Goal: Task Accomplishment & Management: Use online tool/utility

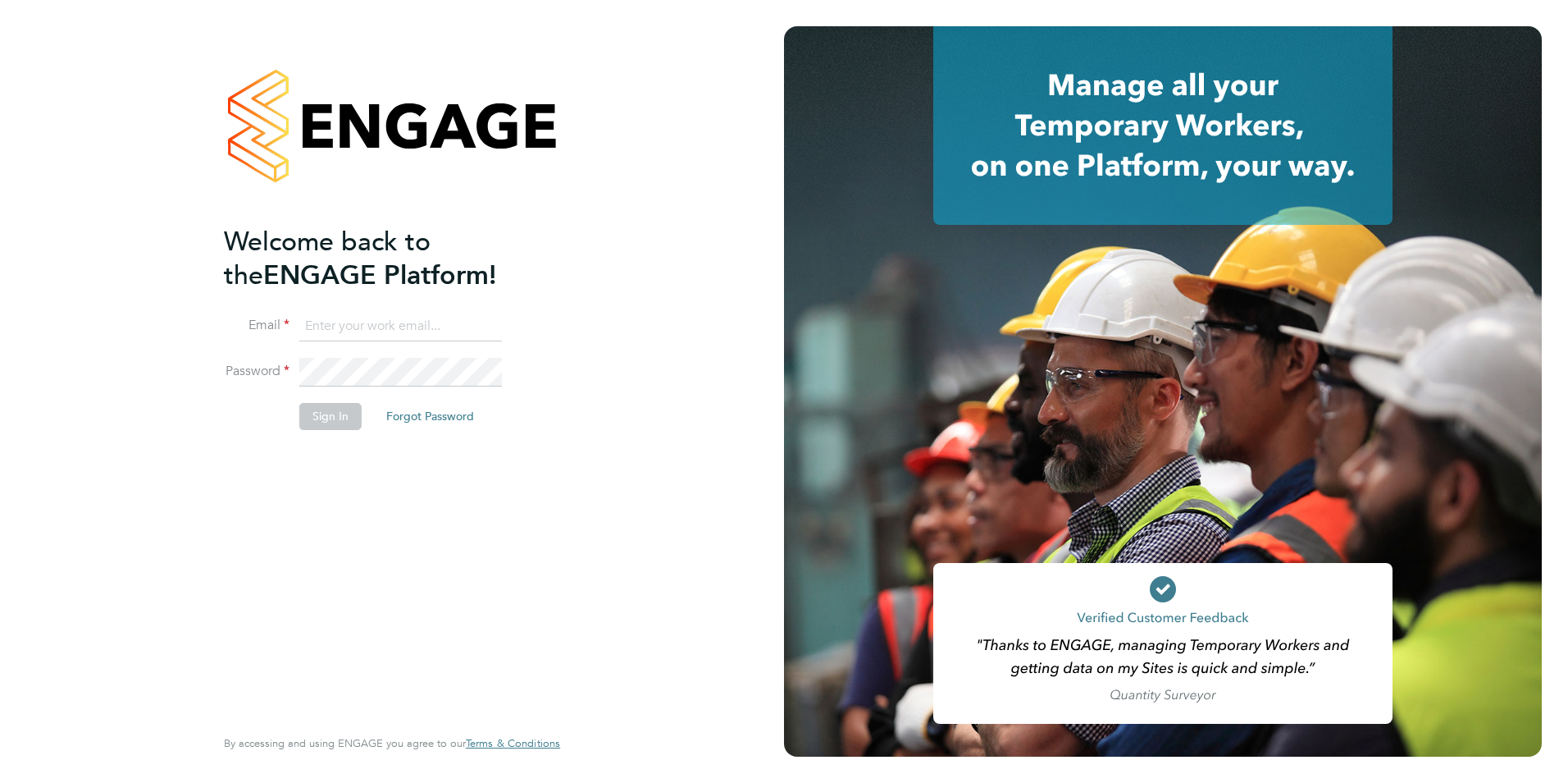
type input "[PERSON_NAME][EMAIL_ADDRESS][PERSON_NAME][DOMAIN_NAME]"
click at [326, 420] on button "Sign In" at bounding box center [330, 415] width 62 height 26
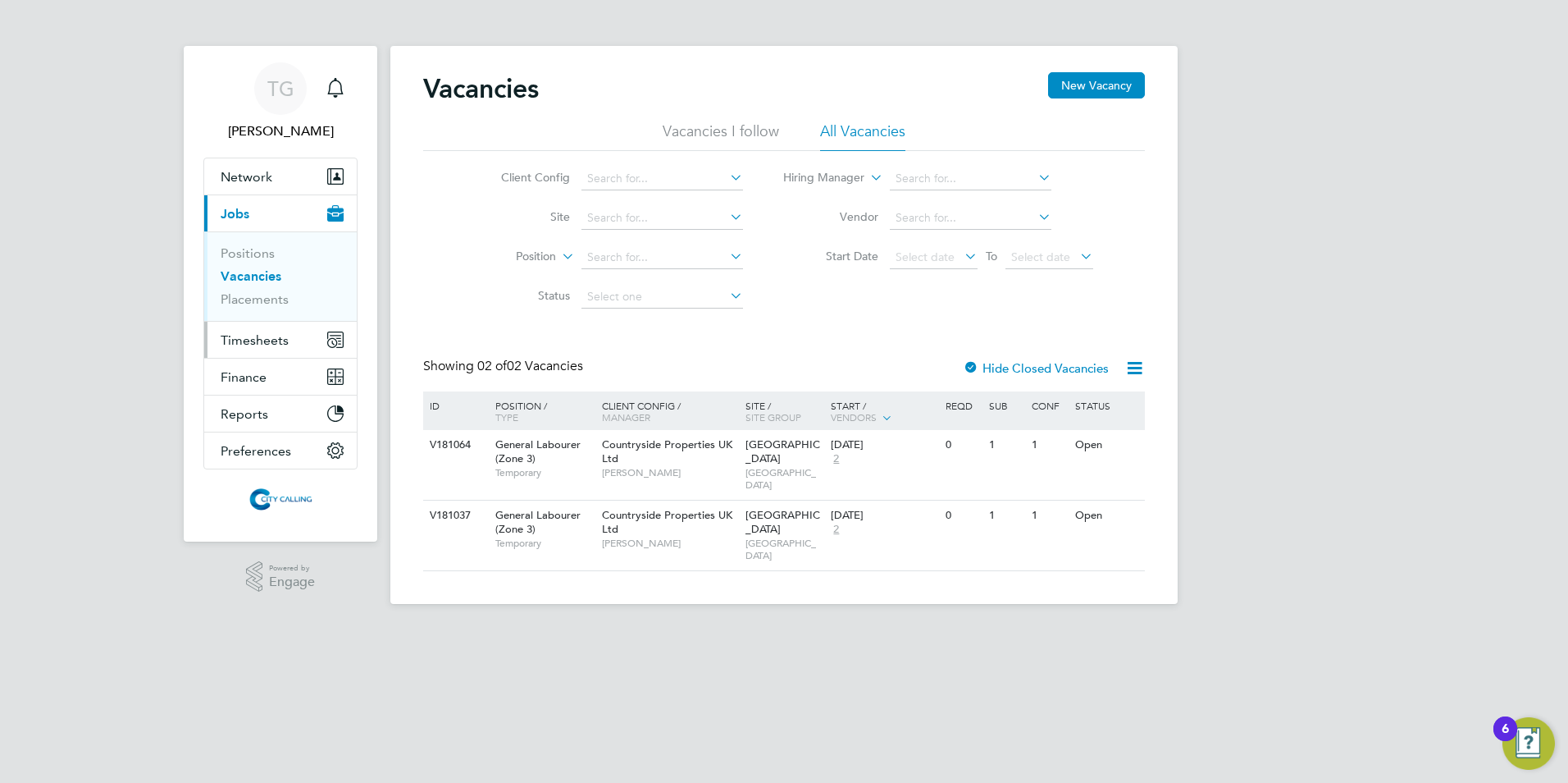
click at [252, 338] on span "Timesheets" at bounding box center [254, 340] width 68 height 15
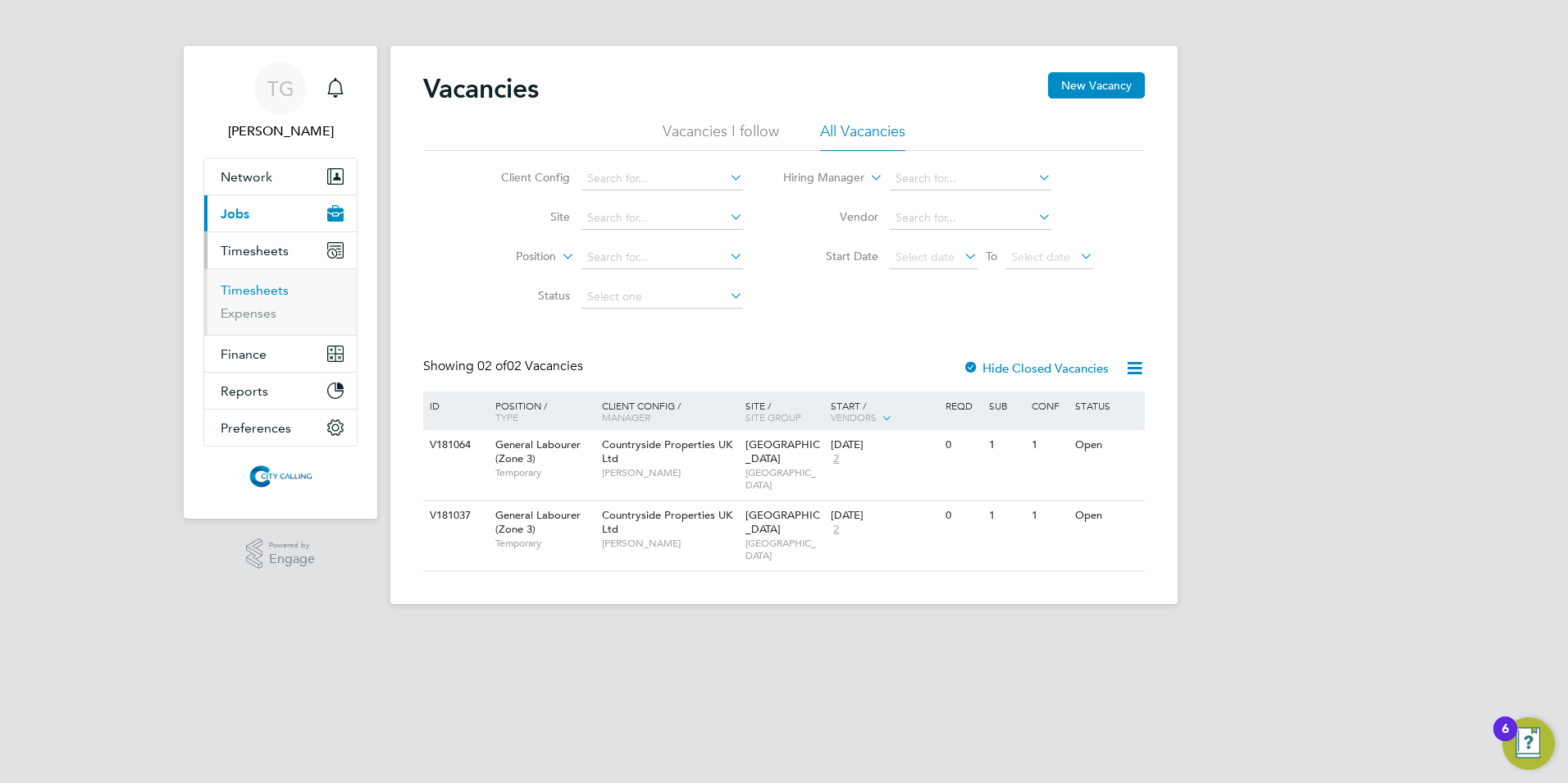
click at [249, 284] on link "Timesheets" at bounding box center [254, 290] width 68 height 15
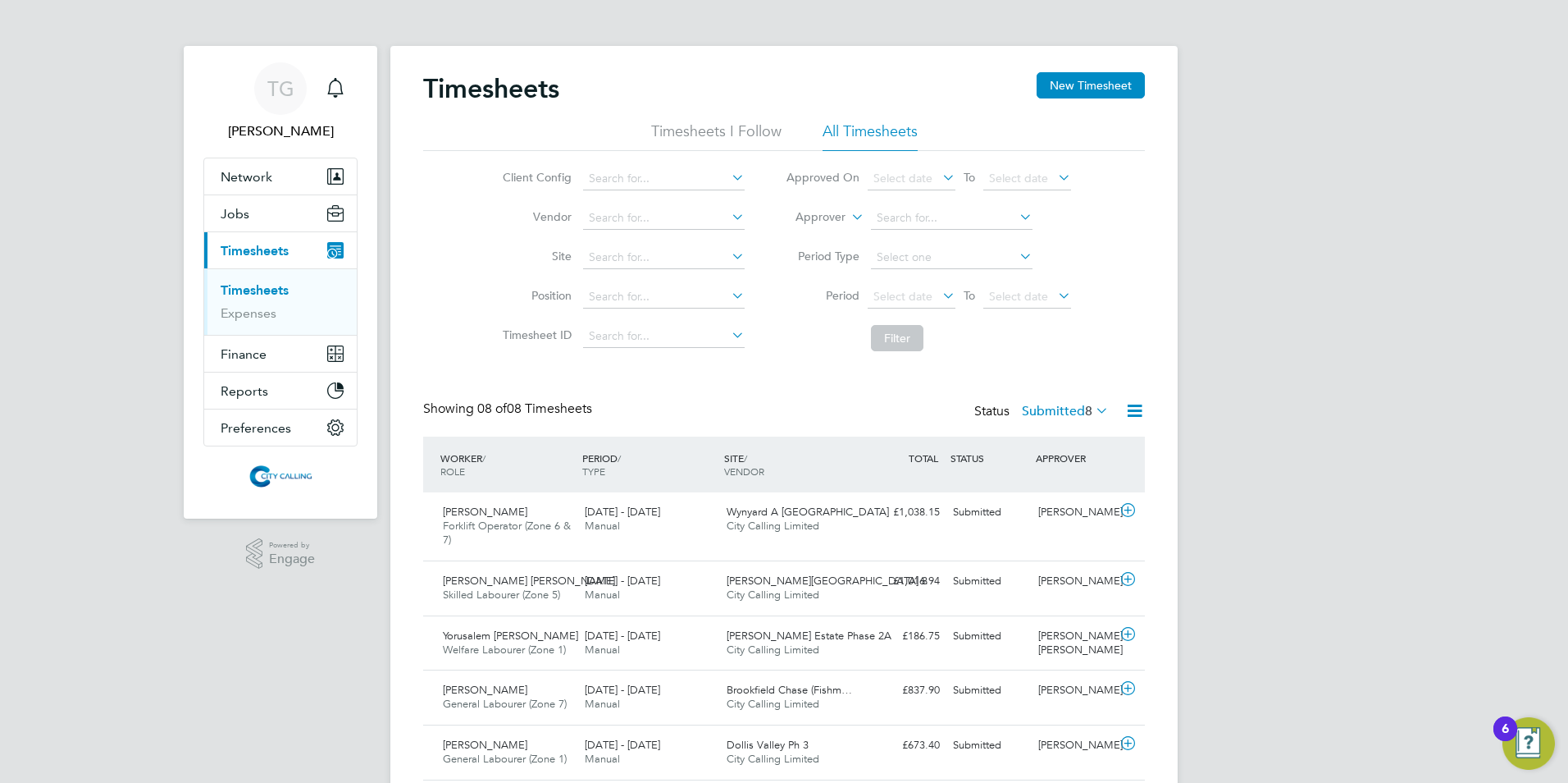
click at [883, 295] on span "Select date" at bounding box center [903, 296] width 59 height 14
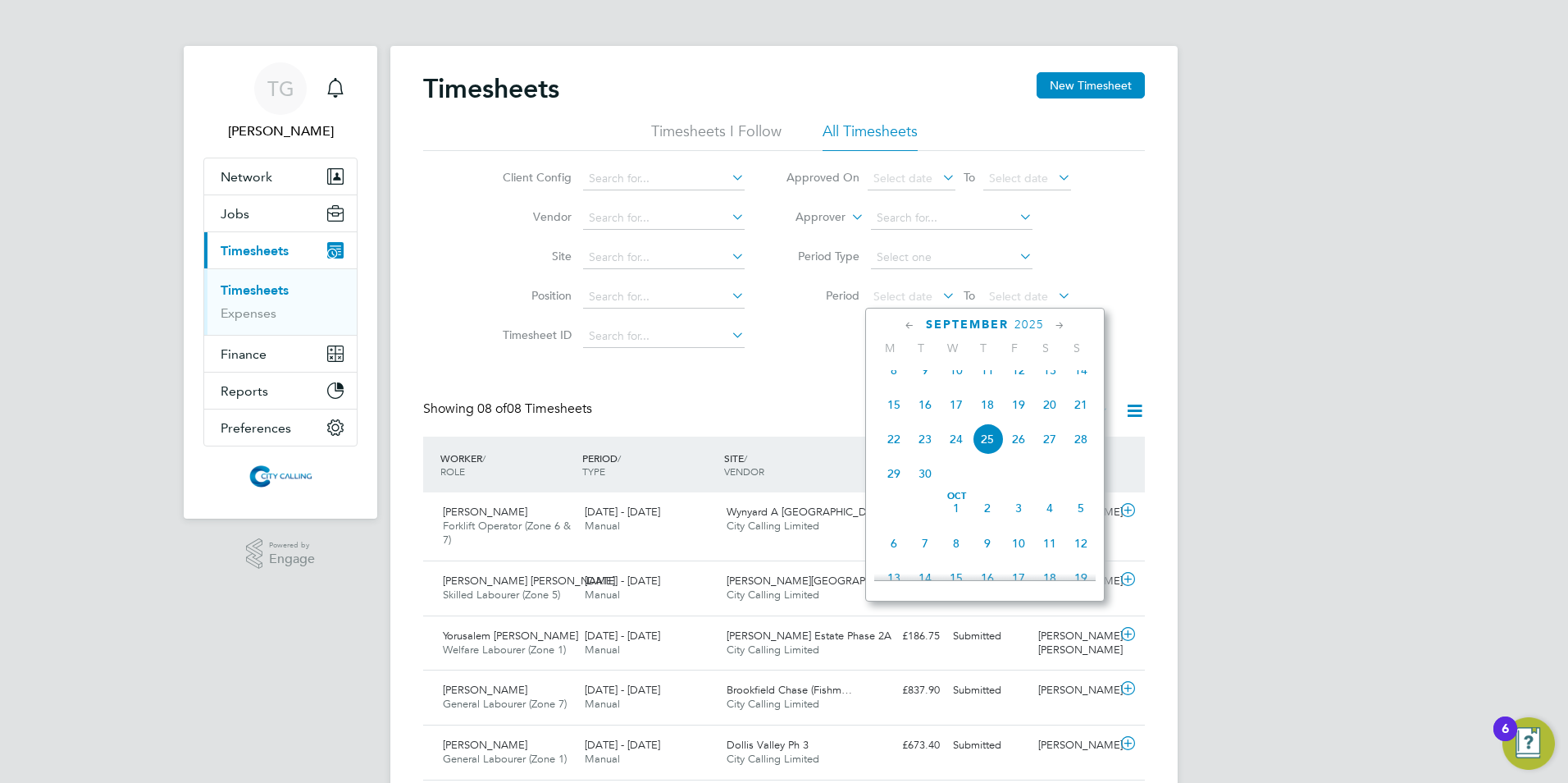
click at [893, 418] on span "15" at bounding box center [894, 404] width 31 height 31
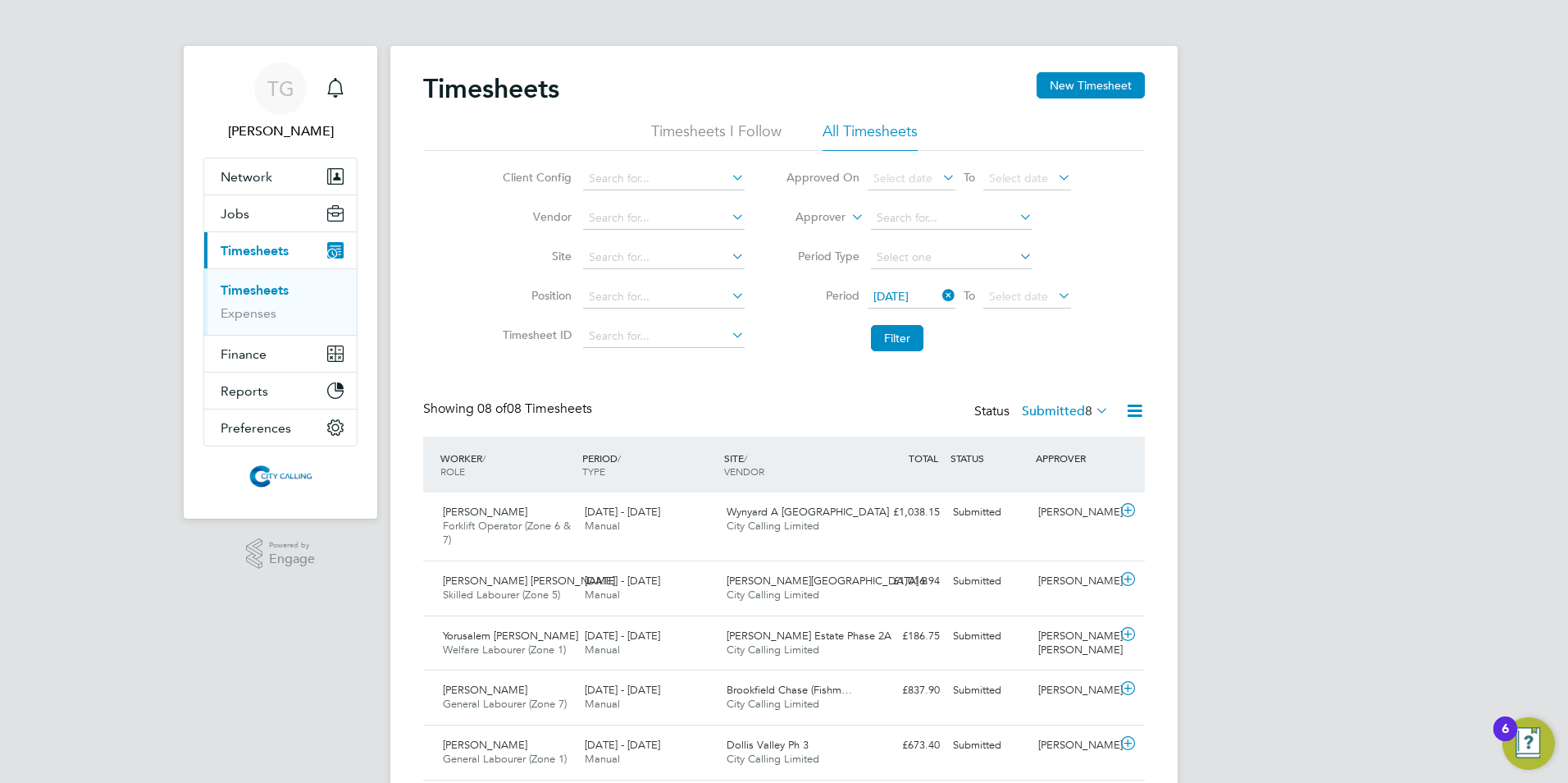
click at [1003, 298] on span "Select date" at bounding box center [1018, 296] width 59 height 14
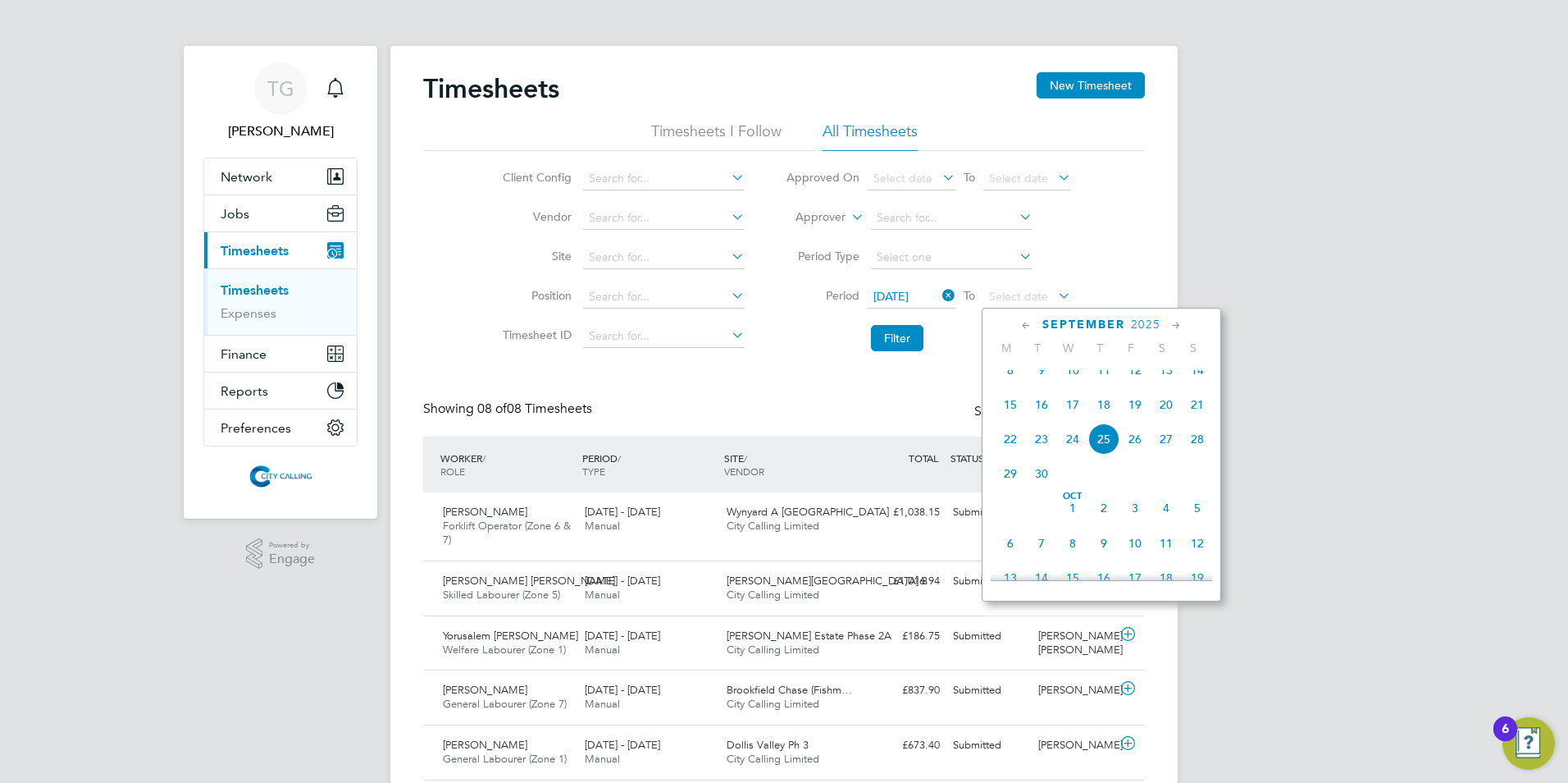
click at [1194, 411] on span "21" at bounding box center [1197, 404] width 31 height 31
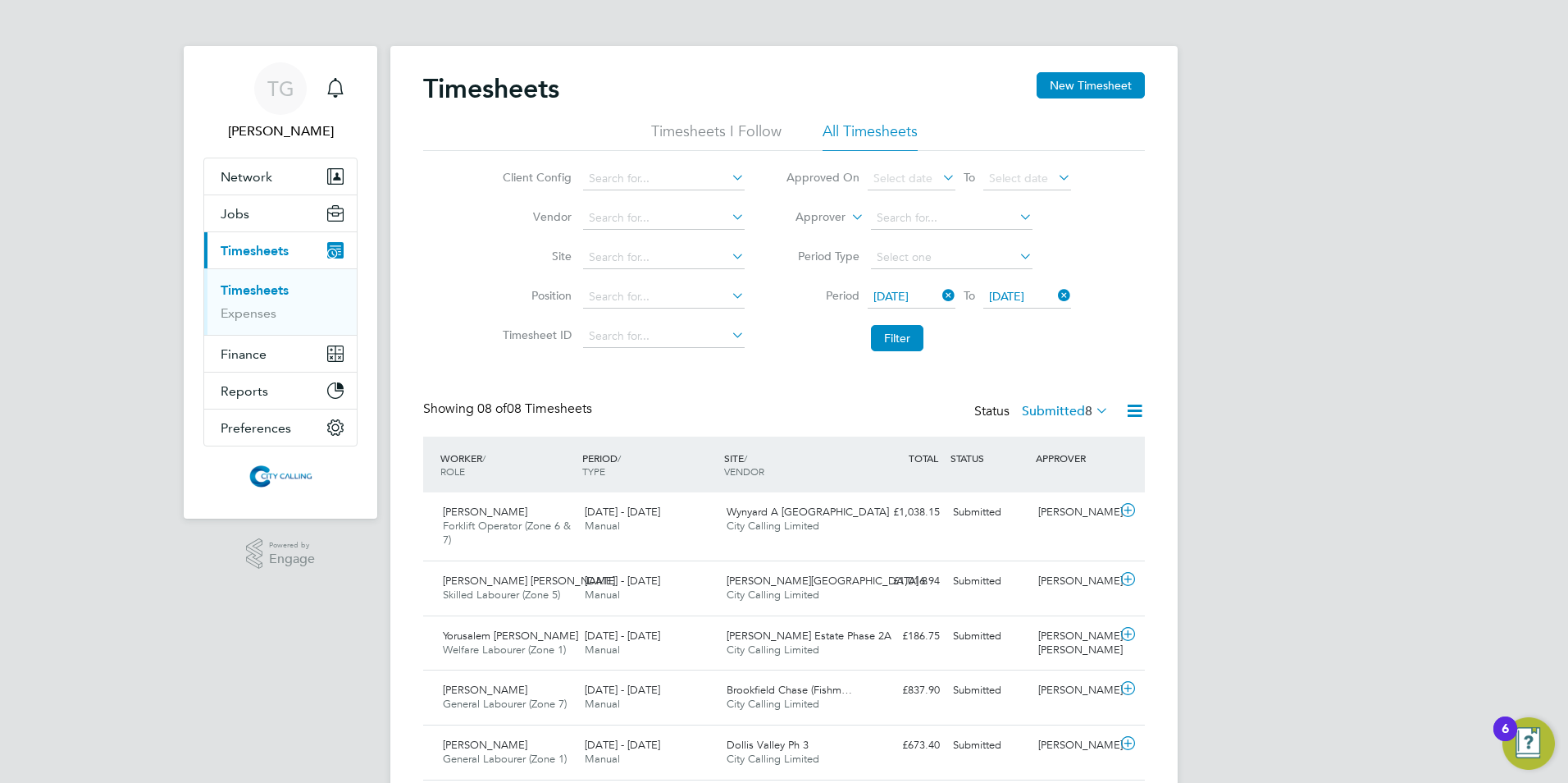
click at [899, 337] on button "Filter" at bounding box center [897, 337] width 53 height 26
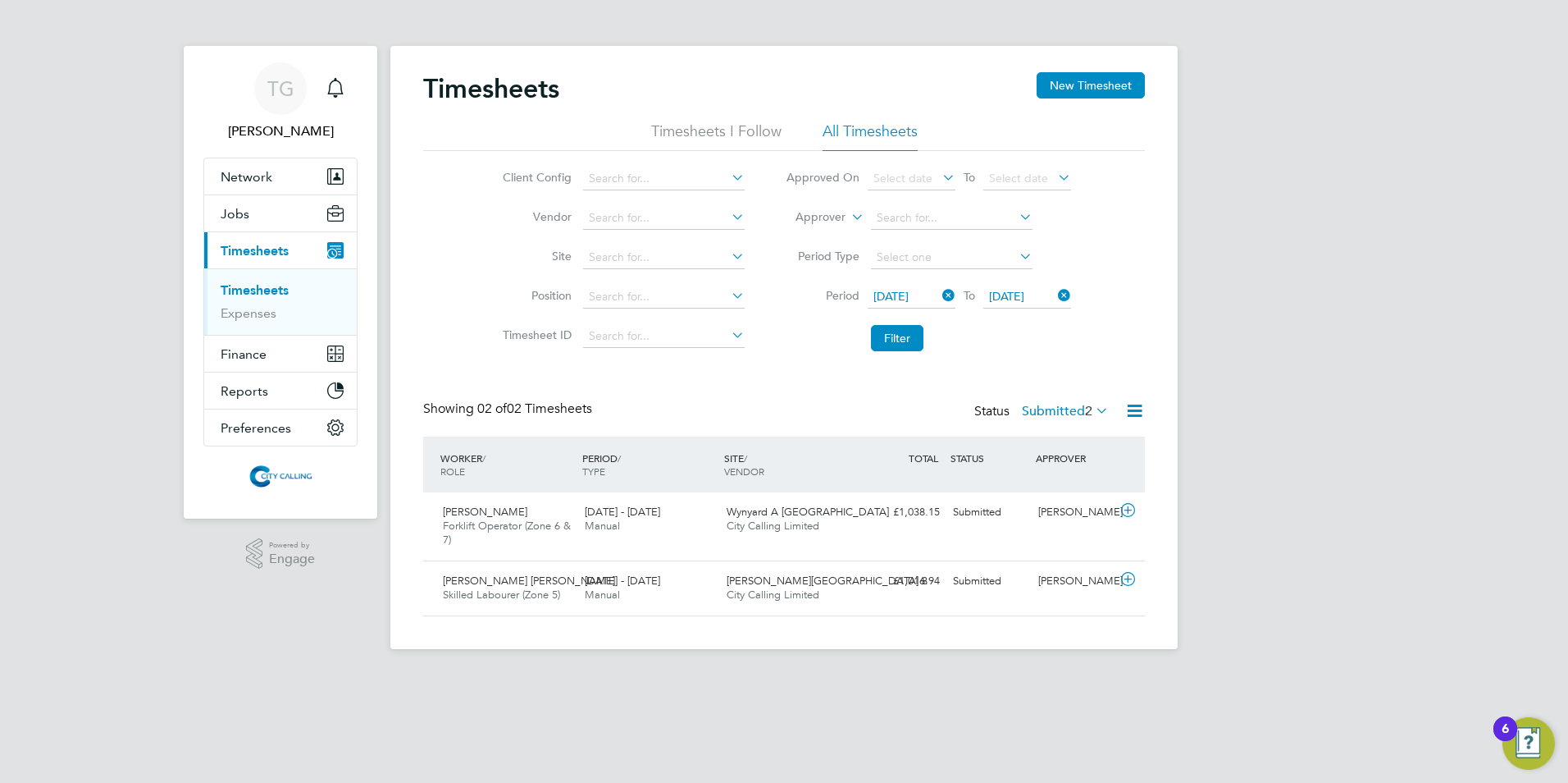
click at [897, 341] on button "Filter" at bounding box center [897, 337] width 53 height 26
